Goal: Task Accomplishment & Management: Use online tool/utility

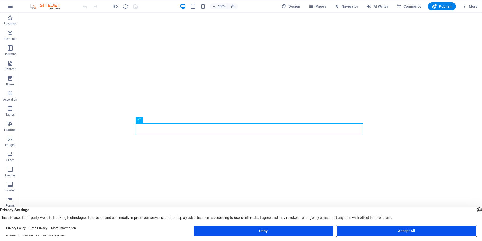
click at [402, 230] on button "Accept All" at bounding box center [406, 231] width 139 height 10
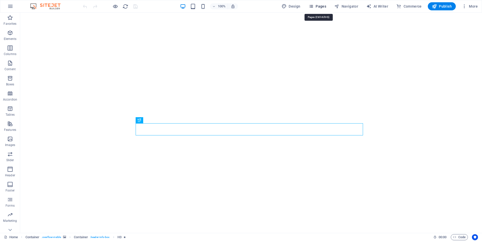
click at [314, 6] on icon "button" at bounding box center [311, 6] width 5 height 5
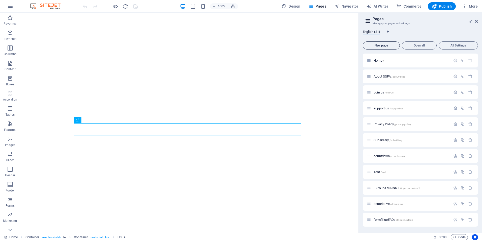
click at [382, 44] on span "New page" at bounding box center [381, 45] width 33 height 3
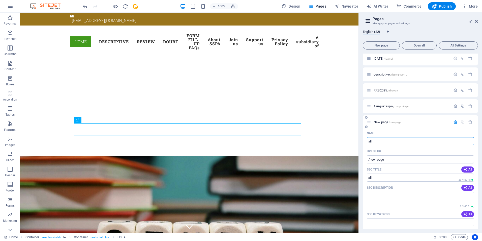
type input "all"
type input "/all"
type input "allscheme"
type input "/allschem"
type input "allscheme"
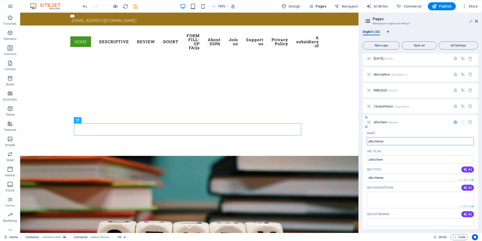
type input "/allscheme"
type input "allschemes"
type input "/allschemes"
type input "allschemes"
drag, startPoint x: 390, startPoint y: 160, endPoint x: 366, endPoint y: 159, distance: 23.5
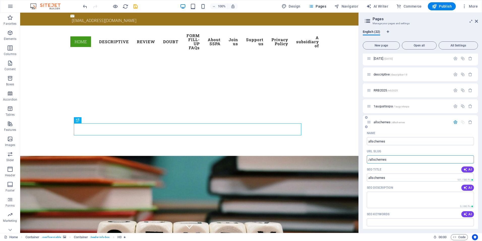
click at [366, 159] on div "Name allschemes ​ URL SLUG /allschemes ​ SEO Title AI ​ 101 / 580 Px SEO Descri…" at bounding box center [420, 217] width 115 height 176
click at [381, 122] on span "allschemes /allschemes" at bounding box center [389, 122] width 31 height 4
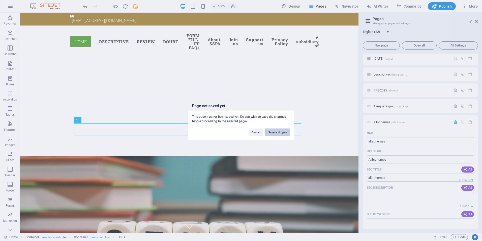
click at [272, 132] on button "Save and open" at bounding box center [277, 132] width 25 height 8
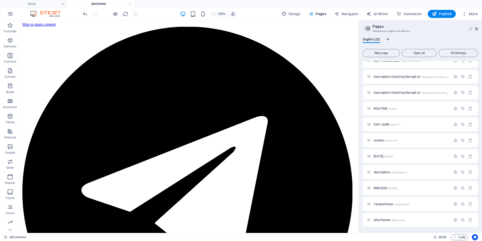
scroll to position [162, 0]
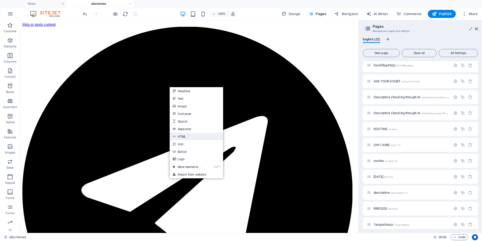
click at [182, 136] on link "HTML" at bounding box center [196, 136] width 53 height 8
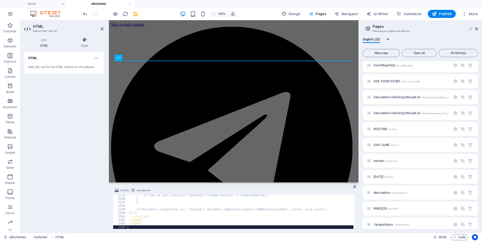
scroll to position [8234, 0]
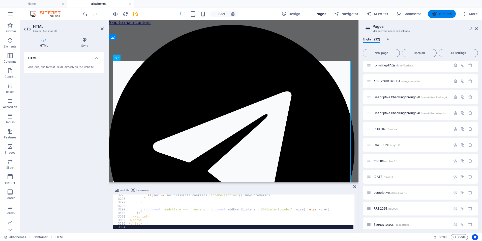
click at [438, 13] on span "Publish" at bounding box center [442, 13] width 20 height 5
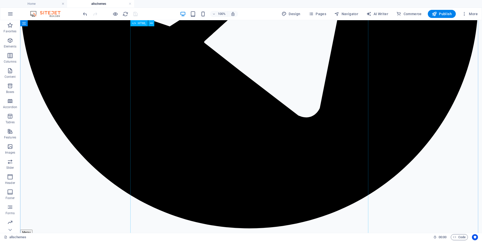
scroll to position [271, 0]
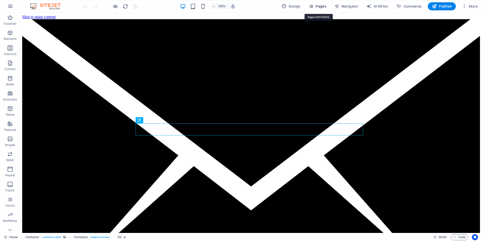
click at [317, 6] on span "Pages" at bounding box center [318, 6] width 18 height 5
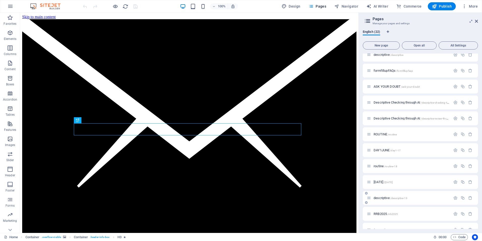
scroll to position [175, 0]
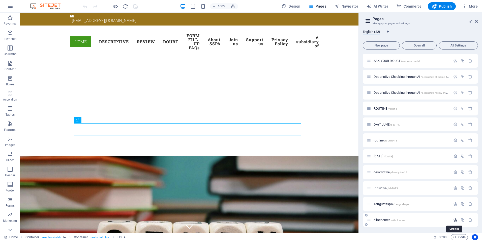
click at [455, 220] on icon "button" at bounding box center [456, 219] width 4 height 4
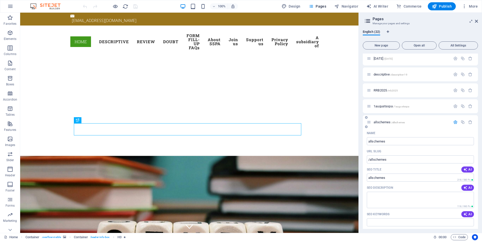
click at [384, 122] on span "allschemes /allschemes" at bounding box center [389, 122] width 31 height 4
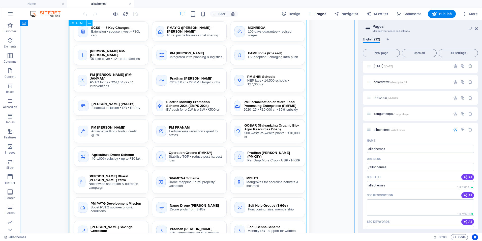
scroll to position [765, 0]
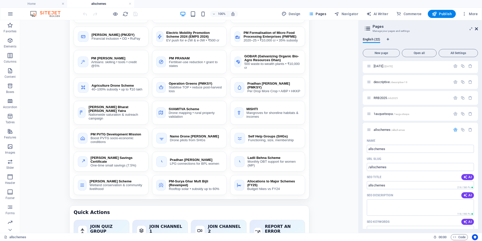
click at [477, 30] on icon at bounding box center [476, 29] width 3 height 4
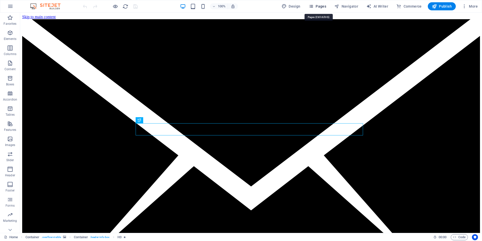
click at [314, 6] on icon "button" at bounding box center [311, 6] width 5 height 5
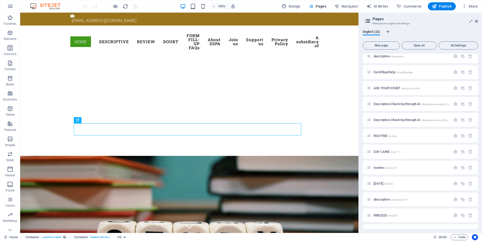
scroll to position [175, 0]
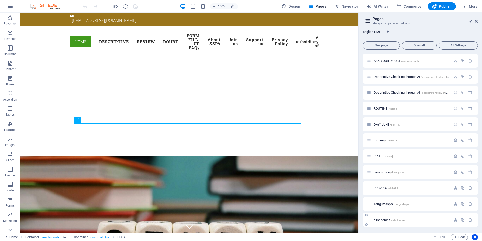
click at [385, 221] on span "allschemes /allschemes" at bounding box center [389, 220] width 31 height 4
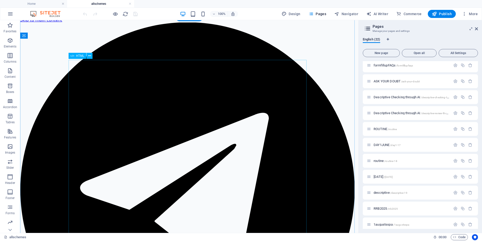
scroll to position [3, 0]
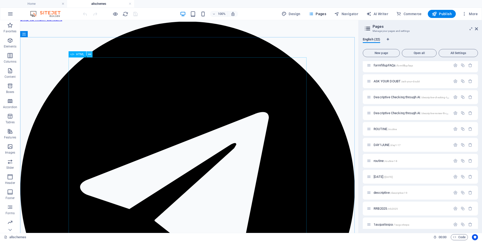
click at [90, 54] on icon at bounding box center [89, 54] width 3 height 5
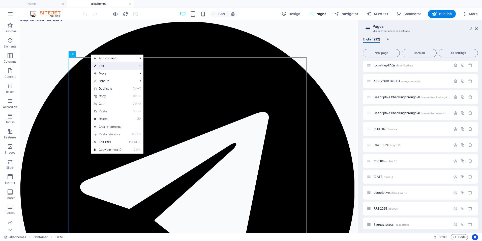
click at [101, 66] on link "⏎ Edit" at bounding box center [108, 66] width 34 height 8
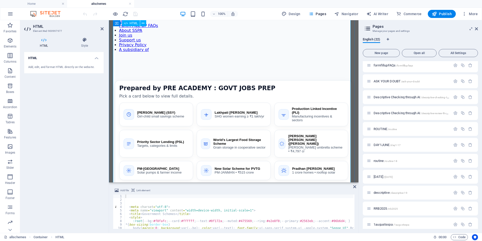
scroll to position [283, 0]
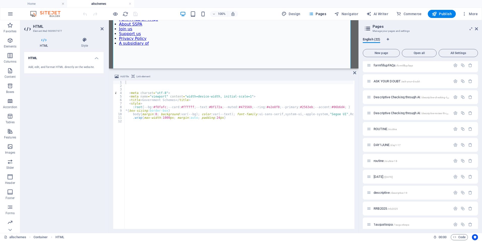
drag, startPoint x: 237, startPoint y: 183, endPoint x: 119, endPoint y: 47, distance: 179.8
click at [228, 67] on div "HTML Container Add file Link element 1 2 3 4 5 6 7 8 9 10 11 12 < meta charset …" at bounding box center [234, 126] width 250 height 212
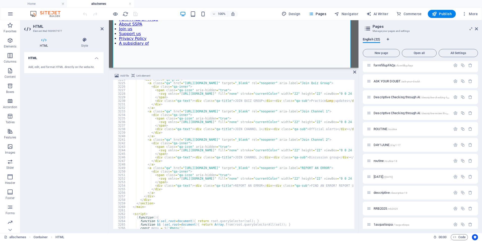
scroll to position [8066, 0]
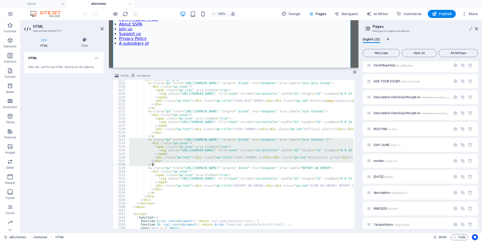
drag, startPoint x: 145, startPoint y: 140, endPoint x: 154, endPoint y: 163, distance: 25.1
click at [321, 139] on div "< div class = "qa-grid" > < a class = "qa" href = "[URL][DOMAIN_NAME]" target =…" at bounding box center [241, 154] width 226 height 149
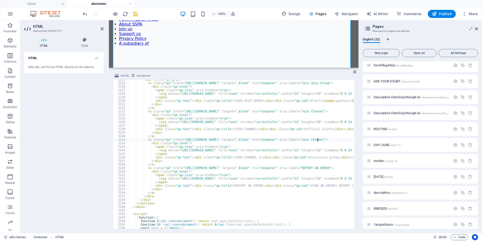
type textarea "<div class="qa-text"><div class="qa-title">JOIN CHANNEL</div><div class="qa-sub…"
click at [441, 15] on span "Publish" at bounding box center [442, 13] width 20 height 5
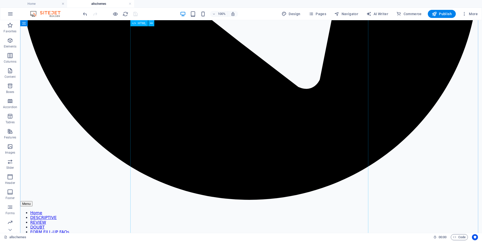
scroll to position [306, 0]
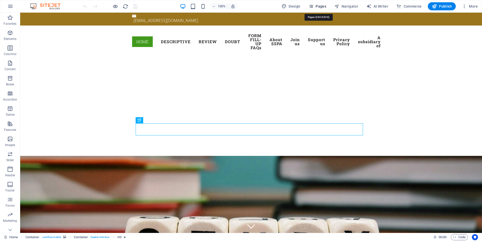
click at [320, 6] on span "Pages" at bounding box center [318, 6] width 18 height 5
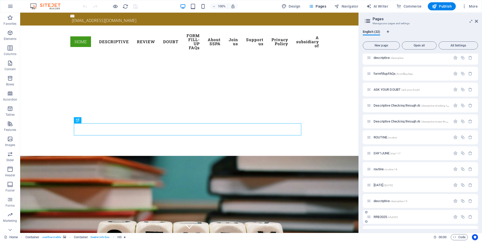
scroll to position [175, 0]
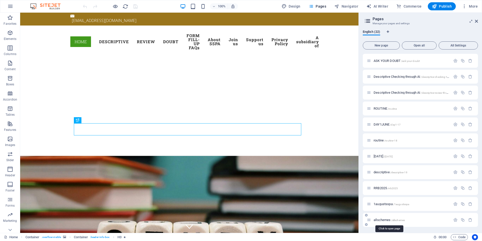
click at [388, 219] on span "allschemes /allschemes" at bounding box center [389, 220] width 31 height 4
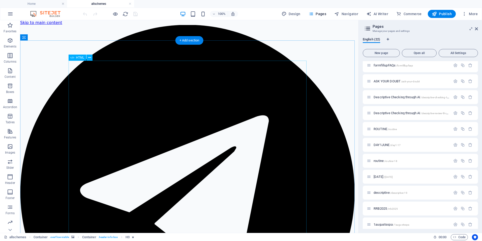
scroll to position [0, 0]
click at [89, 58] on icon at bounding box center [89, 57] width 3 height 5
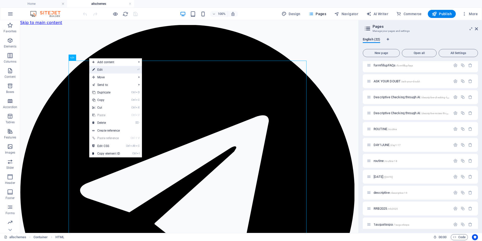
click at [102, 70] on link "⏎ Edit" at bounding box center [106, 70] width 34 height 8
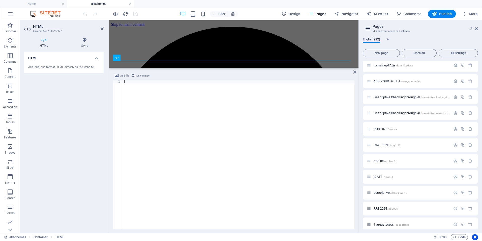
scroll to position [8120, 0]
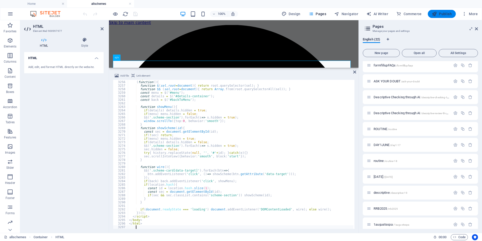
click at [446, 14] on span "Publish" at bounding box center [442, 13] width 20 height 5
